Goal: Use online tool/utility: Use online tool/utility

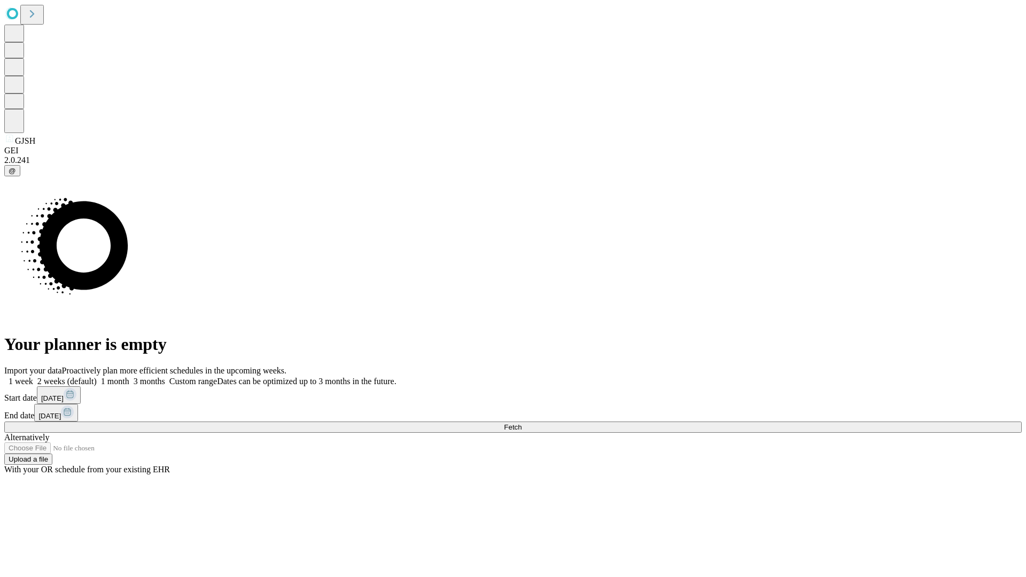
click at [521, 423] on span "Fetch" at bounding box center [513, 427] width 18 height 8
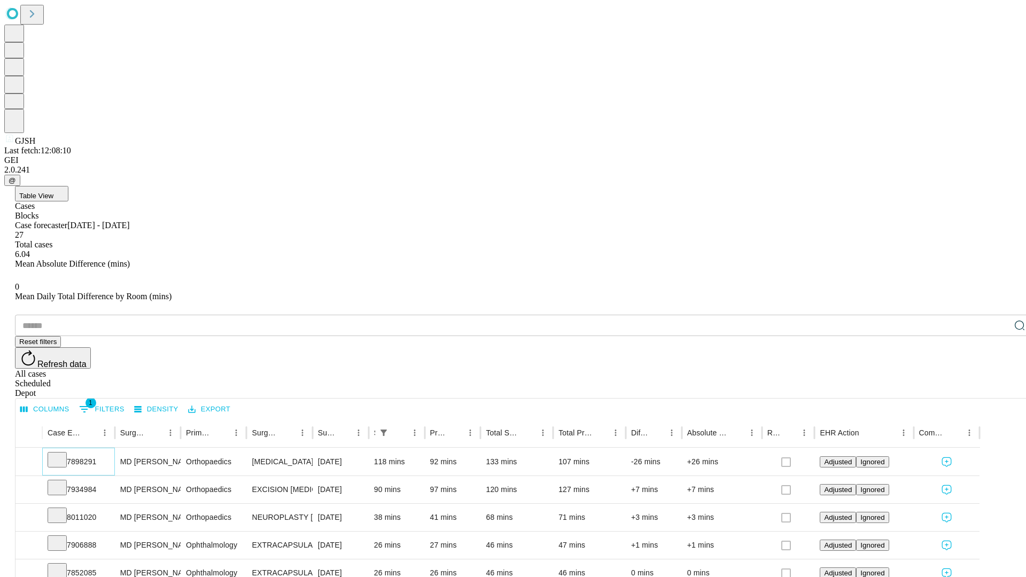
click at [62, 454] on icon at bounding box center [57, 459] width 11 height 11
